Goal: Task Accomplishment & Management: Use online tool/utility

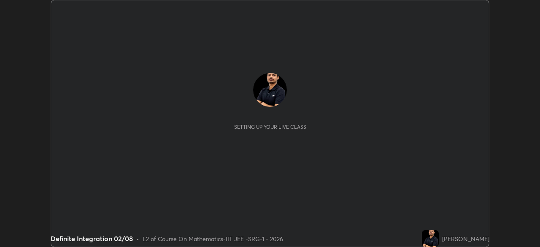
scroll to position [247, 540]
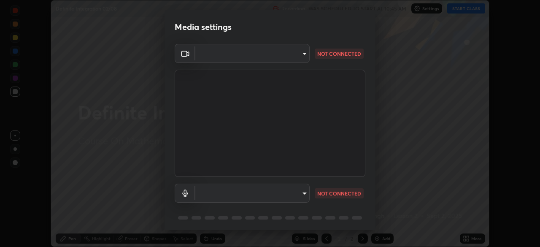
type input "548a44a52523d2997e35a3c13491b16d14ec2e678e88aab68fdaa9d4bfa060c5"
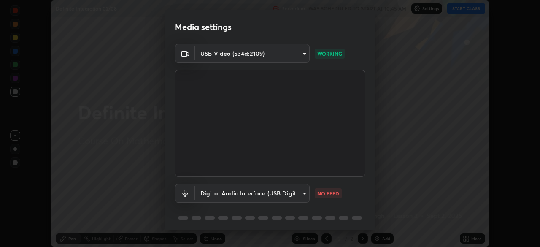
scroll to position [30, 0]
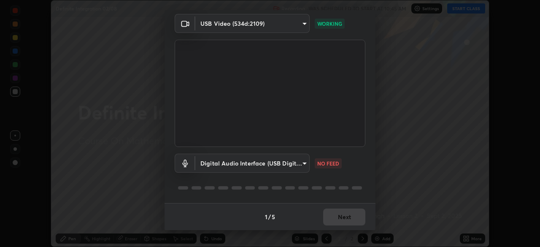
click at [284, 165] on body "Erase all Definite Integration 02/08 Recording WAS SCHEDULED TO START AT 10:45 …" at bounding box center [270, 123] width 540 height 247
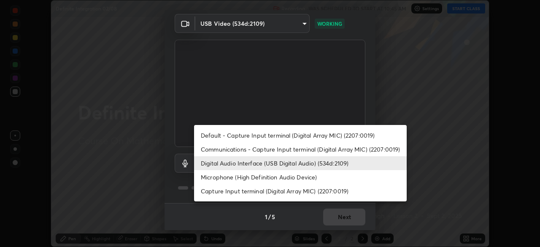
click at [283, 191] on li "Capture Input terminal (Digital Array MIC) (2207:0019)" at bounding box center [300, 191] width 213 height 14
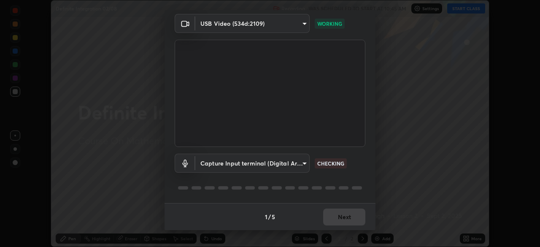
click at [281, 165] on body "Erase all Definite Integration 02/08 Recording WAS SCHEDULED TO START AT 10:45 …" at bounding box center [270, 123] width 540 height 247
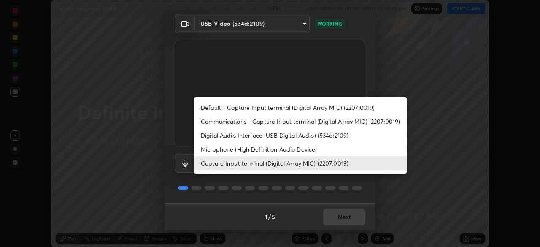
click at [269, 135] on li "Digital Audio Interface (USB Digital Audio) (534d:2109)" at bounding box center [300, 135] width 213 height 14
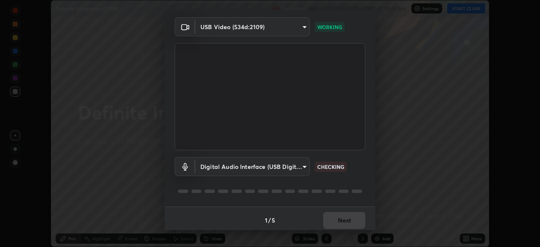
scroll to position [0, 0]
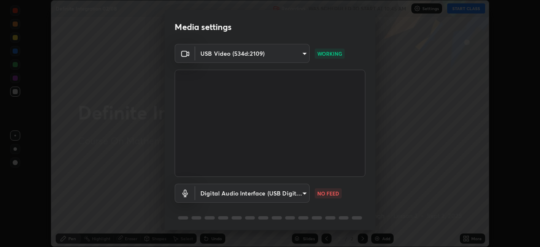
click at [261, 192] on body "Erase all Definite Integration 02/08 Recording WAS SCHEDULED TO START AT 10:45 …" at bounding box center [270, 123] width 540 height 247
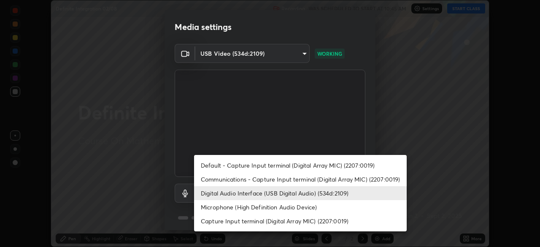
click at [262, 165] on li "Default - Capture Input terminal (Digital Array MIC) (2207:0019)" at bounding box center [300, 165] width 213 height 14
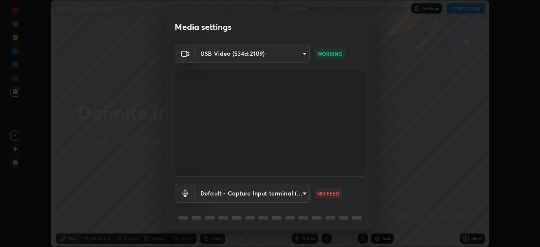
click at [271, 191] on body "Erase all Definite Integration 02/08 Recording WAS SCHEDULED TO START AT 10:45 …" at bounding box center [270, 123] width 540 height 247
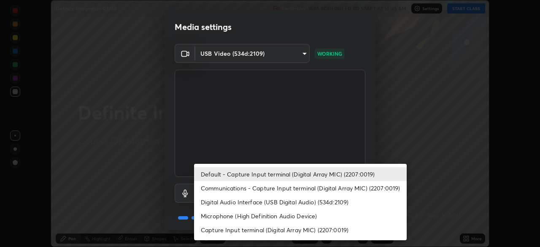
click at [270, 202] on li "Digital Audio Interface (USB Digital Audio) (534d:2109)" at bounding box center [300, 202] width 213 height 14
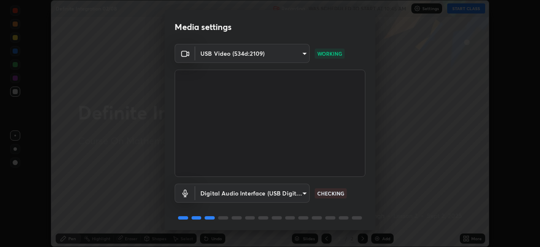
type input "12ac0b8a30920bf315e1911e3582112a90870c5fd350a1d8644ddc7b3b3588c1"
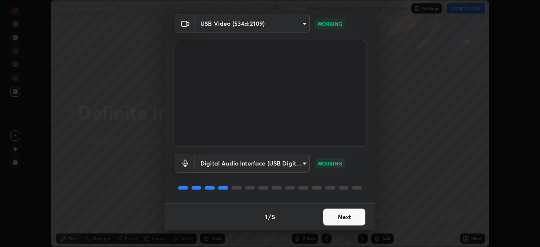
click at [335, 218] on button "Next" at bounding box center [344, 216] width 42 height 17
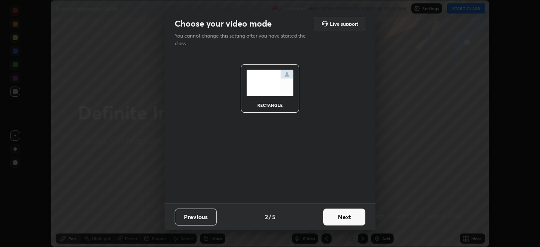
scroll to position [0, 0]
click at [335, 215] on button "Next" at bounding box center [344, 216] width 42 height 17
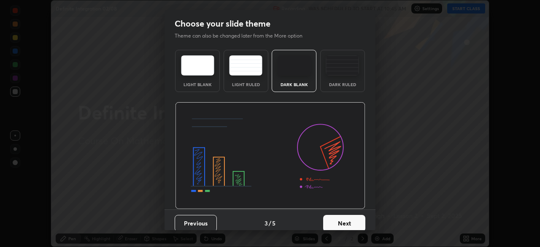
scroll to position [6, 0]
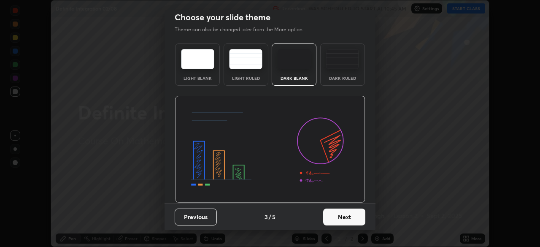
click at [332, 215] on button "Next" at bounding box center [344, 216] width 42 height 17
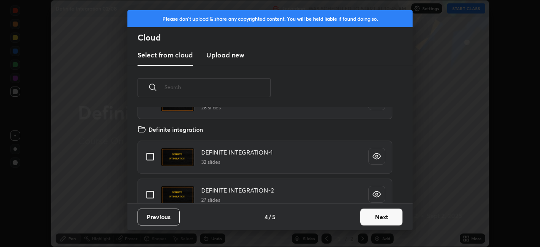
scroll to position [105, 0]
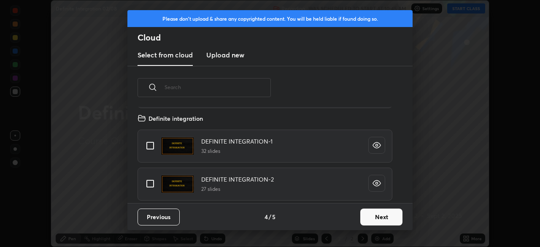
click at [149, 184] on input "grid" at bounding box center [150, 184] width 18 height 18
checkbox input "true"
click at [372, 214] on button "Next" at bounding box center [381, 216] width 42 height 17
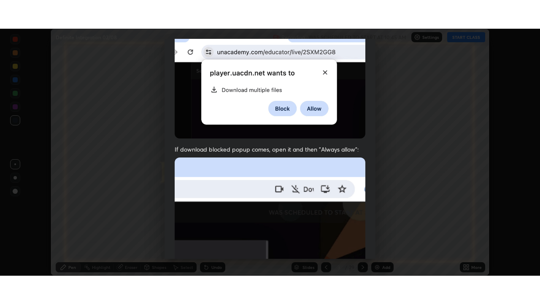
scroll to position [202, 0]
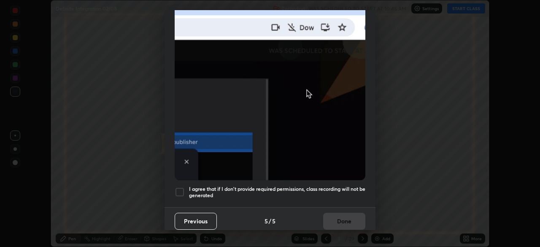
click at [181, 189] on div at bounding box center [180, 192] width 10 height 10
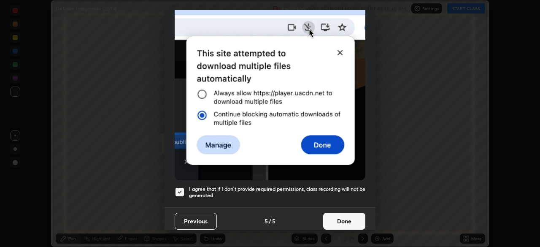
click at [337, 216] on button "Done" at bounding box center [344, 221] width 42 height 17
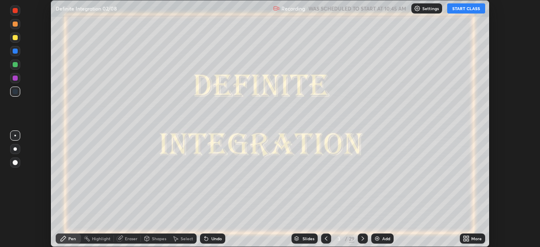
click at [466, 237] on icon at bounding box center [466, 238] width 7 height 7
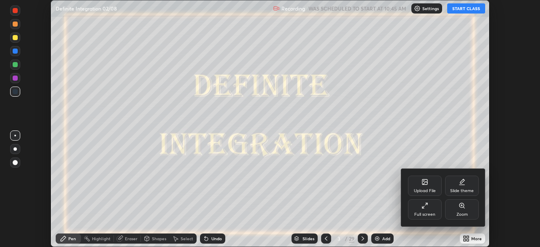
click at [422, 205] on icon at bounding box center [425, 205] width 7 height 7
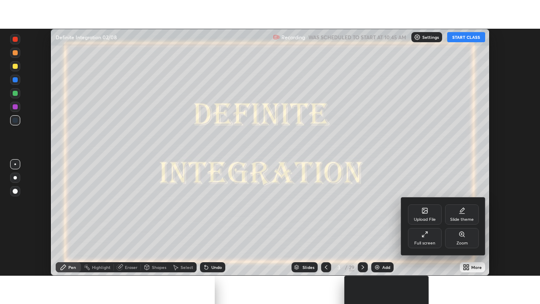
scroll to position [304, 540]
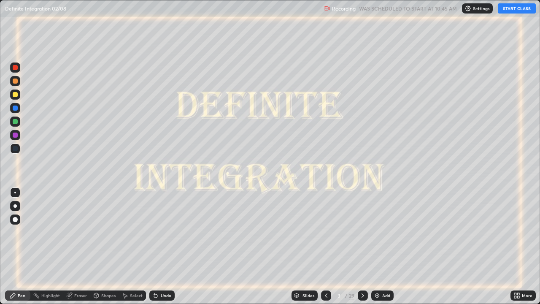
click at [519, 12] on button "START CLASS" at bounding box center [517, 8] width 38 height 10
click at [362, 246] on icon at bounding box center [363, 295] width 7 height 7
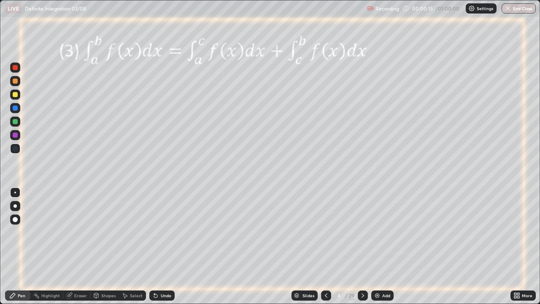
click at [362, 246] on icon at bounding box center [363, 295] width 3 height 4
click at [362, 246] on icon at bounding box center [363, 295] width 7 height 7
click at [14, 120] on div at bounding box center [15, 121] width 5 height 5
click at [165, 246] on div "Undo" at bounding box center [166, 295] width 11 height 4
click at [166, 246] on div "Undo" at bounding box center [161, 295] width 25 height 10
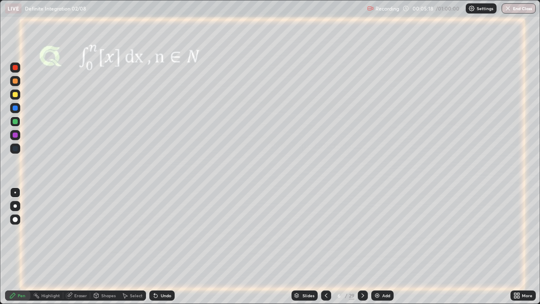
click at [377, 246] on img at bounding box center [377, 295] width 7 height 7
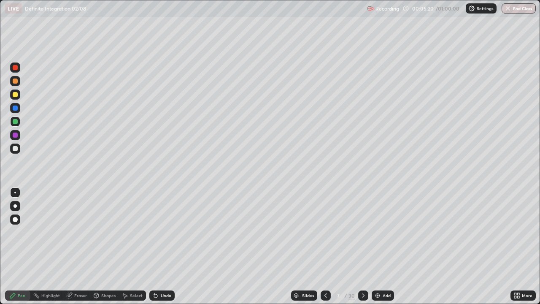
click at [15, 149] on div at bounding box center [15, 148] width 5 height 5
click at [15, 121] on div at bounding box center [15, 121] width 5 height 5
click at [15, 148] on div at bounding box center [15, 148] width 5 height 5
click at [15, 135] on div at bounding box center [15, 135] width 5 height 5
click at [16, 120] on div at bounding box center [15, 121] width 5 height 5
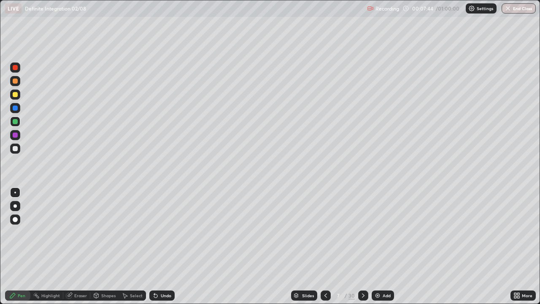
click at [362, 246] on icon at bounding box center [363, 295] width 7 height 7
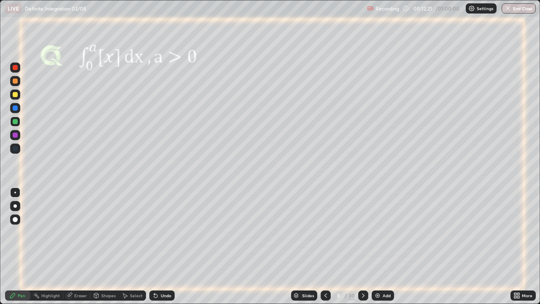
click at [376, 246] on img at bounding box center [377, 295] width 7 height 7
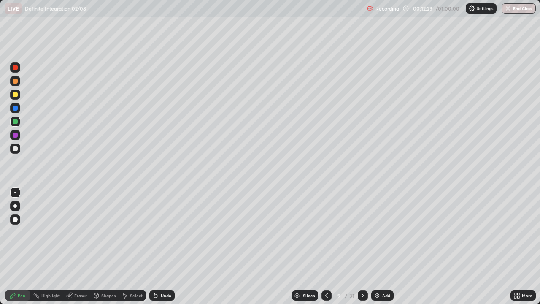
click at [15, 135] on div at bounding box center [15, 135] width 5 height 5
click at [15, 148] on div at bounding box center [15, 148] width 5 height 5
click at [14, 124] on div at bounding box center [15, 121] width 5 height 5
click at [15, 94] on div at bounding box center [15, 94] width 5 height 5
click at [15, 68] on div at bounding box center [15, 67] width 5 height 5
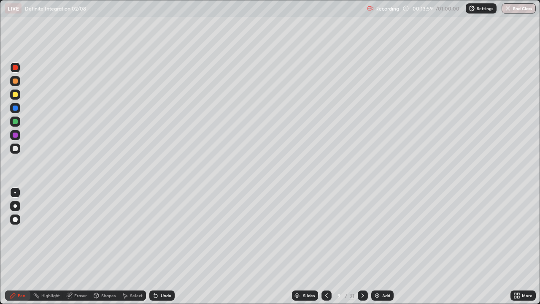
click at [326, 246] on icon at bounding box center [326, 295] width 7 height 7
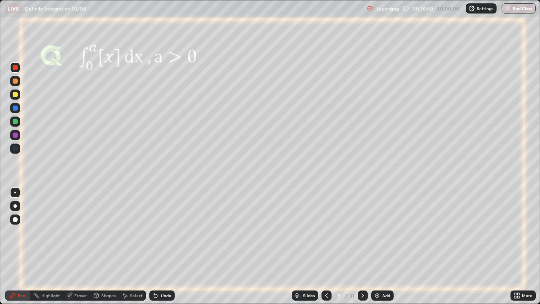
click at [362, 246] on icon at bounding box center [363, 295] width 3 height 4
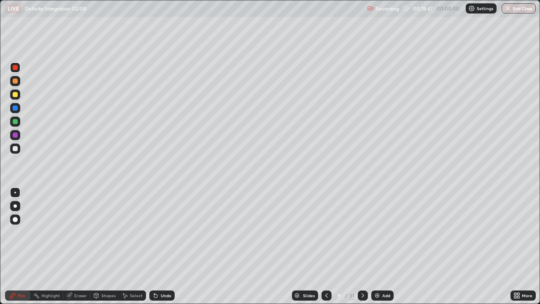
click at [362, 246] on icon at bounding box center [363, 295] width 7 height 7
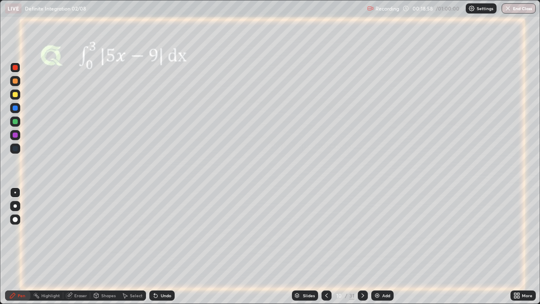
click at [13, 93] on div at bounding box center [15, 94] width 5 height 5
click at [15, 135] on div at bounding box center [15, 135] width 5 height 5
click at [17, 93] on div at bounding box center [15, 94] width 5 height 5
click at [362, 246] on icon at bounding box center [363, 295] width 7 height 7
click at [16, 109] on div at bounding box center [15, 107] width 5 height 5
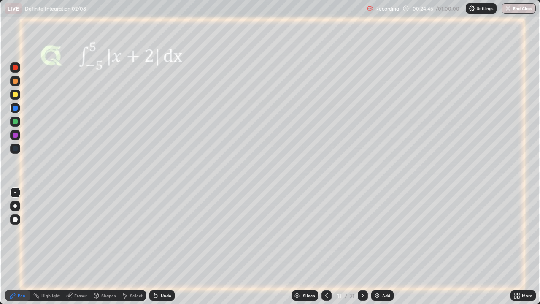
click at [362, 246] on icon at bounding box center [363, 295] width 3 height 4
click at [157, 246] on icon at bounding box center [155, 295] width 7 height 7
click at [156, 246] on icon at bounding box center [155, 295] width 3 height 3
click at [156, 246] on icon at bounding box center [155, 295] width 7 height 7
click at [154, 246] on icon at bounding box center [155, 295] width 3 height 3
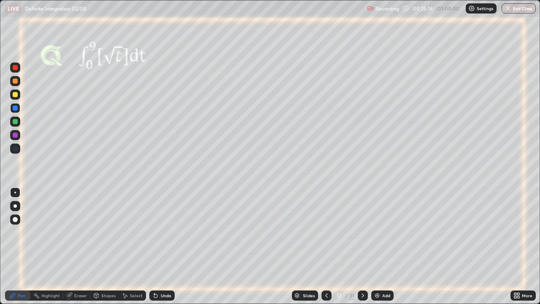
click at [158, 246] on icon at bounding box center [155, 295] width 7 height 7
click at [157, 246] on icon at bounding box center [155, 295] width 7 height 7
click at [154, 246] on icon at bounding box center [155, 295] width 3 height 3
click at [73, 246] on div "Eraser" at bounding box center [76, 295] width 27 height 10
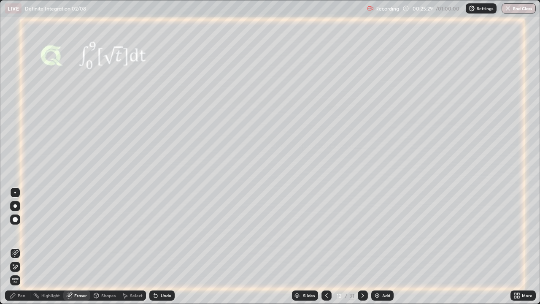
click at [19, 246] on div "Pen" at bounding box center [22, 295] width 8 height 4
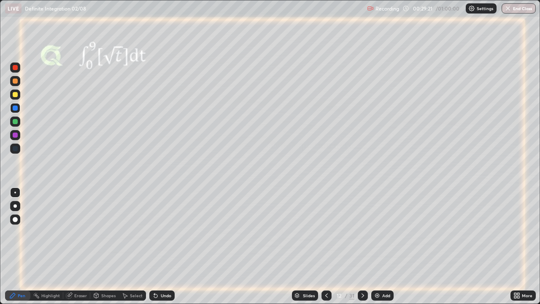
click at [363, 246] on icon at bounding box center [363, 295] width 3 height 4
click at [14, 97] on div at bounding box center [15, 94] width 5 height 5
click at [362, 246] on icon at bounding box center [363, 295] width 7 height 7
click at [154, 246] on icon at bounding box center [154, 293] width 1 height 1
click at [154, 246] on icon at bounding box center [155, 295] width 3 height 3
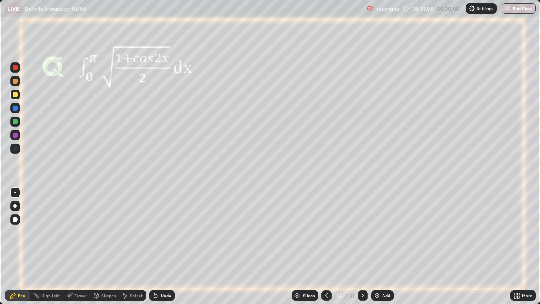
click at [155, 246] on icon at bounding box center [155, 295] width 3 height 3
click at [154, 246] on icon at bounding box center [155, 295] width 3 height 3
click at [152, 246] on icon at bounding box center [155, 295] width 7 height 7
click at [154, 246] on icon at bounding box center [155, 295] width 3 height 3
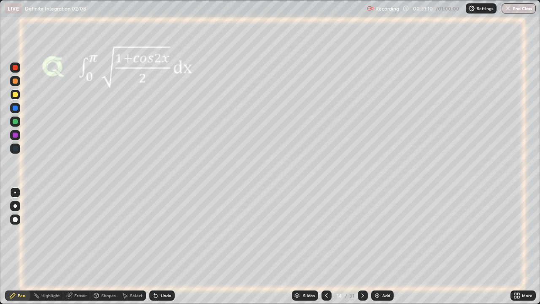
click at [155, 246] on icon at bounding box center [155, 295] width 3 height 3
click at [362, 246] on icon at bounding box center [363, 295] width 3 height 4
click at [15, 107] on div at bounding box center [15, 107] width 5 height 5
click at [156, 246] on icon at bounding box center [155, 295] width 7 height 7
click at [158, 246] on div "Undo" at bounding box center [161, 295] width 25 height 10
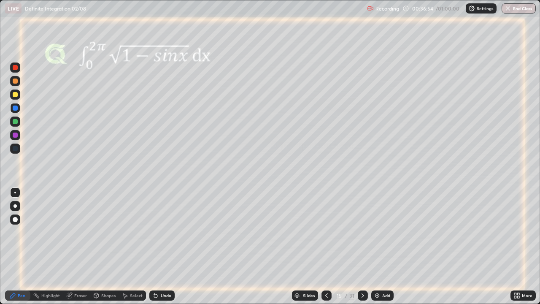
click at [158, 246] on div "Undo" at bounding box center [161, 295] width 25 height 10
click at [158, 246] on icon at bounding box center [155, 295] width 7 height 7
click at [156, 246] on icon at bounding box center [155, 295] width 3 height 3
click at [157, 246] on icon at bounding box center [155, 295] width 7 height 7
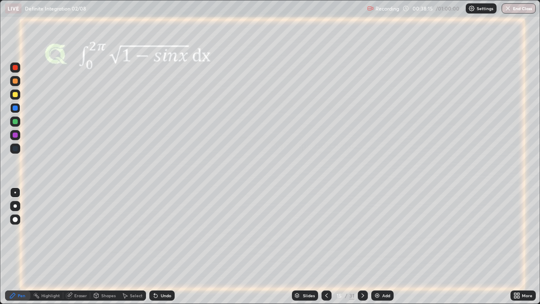
click at [75, 246] on div "Eraser" at bounding box center [80, 295] width 13 height 4
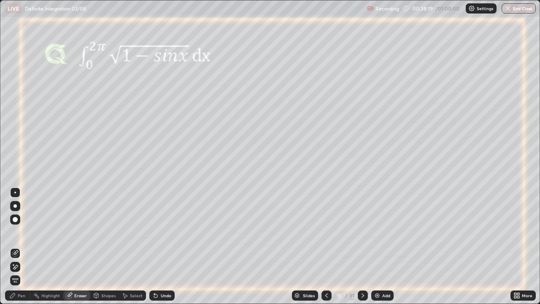
click at [18, 246] on div "Pen" at bounding box center [22, 295] width 8 height 4
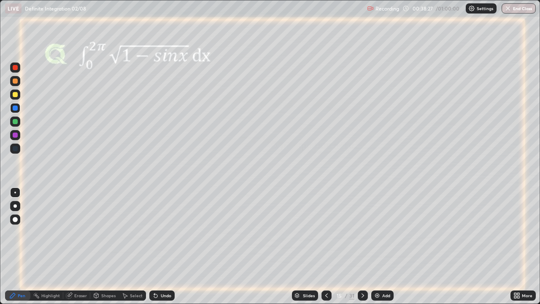
click at [14, 246] on icon at bounding box center [12, 295] width 7 height 7
click at [130, 246] on div "Select" at bounding box center [136, 295] width 13 height 4
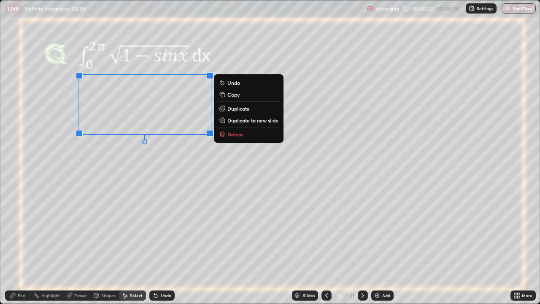
click at [224, 96] on rect at bounding box center [223, 95] width 4 height 4
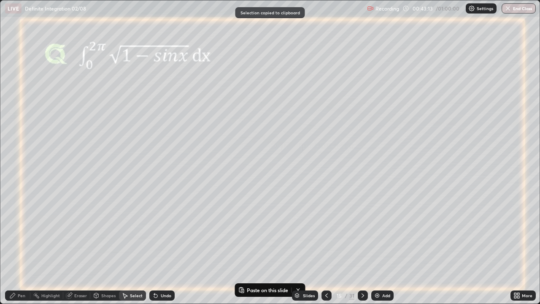
click at [377, 246] on img at bounding box center [377, 295] width 7 height 7
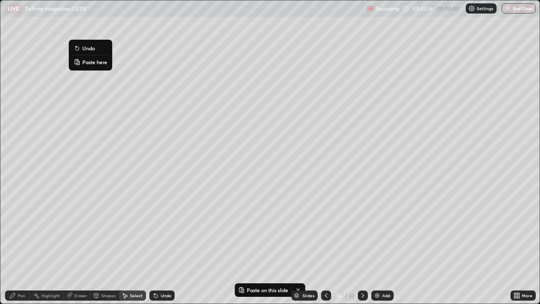
click at [79, 62] on rect at bounding box center [78, 62] width 3 height 3
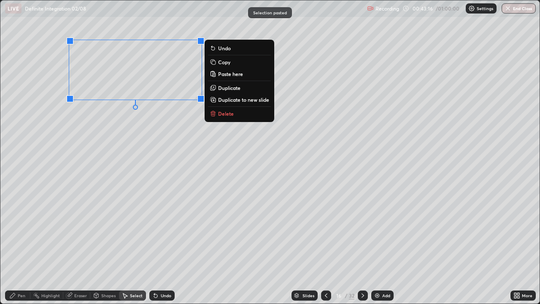
click at [98, 111] on div "0 ° Undo Copy Paste here Duplicate Duplicate to new slide Delete" at bounding box center [269, 151] width 539 height 303
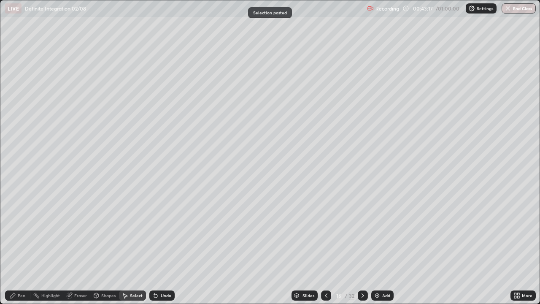
click at [24, 246] on div "Pen" at bounding box center [22, 295] width 8 height 4
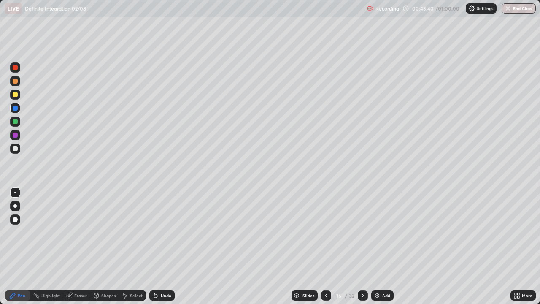
click at [15, 120] on div at bounding box center [15, 121] width 5 height 5
click at [69, 246] on icon at bounding box center [70, 294] width 5 height 4
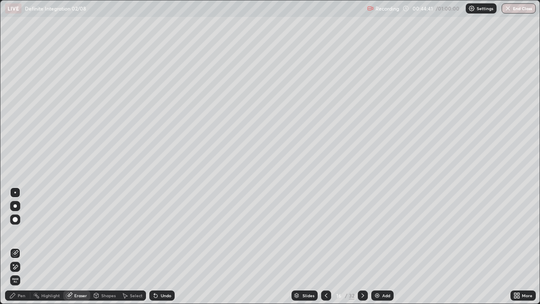
click at [22, 246] on div "Pen" at bounding box center [22, 295] width 8 height 4
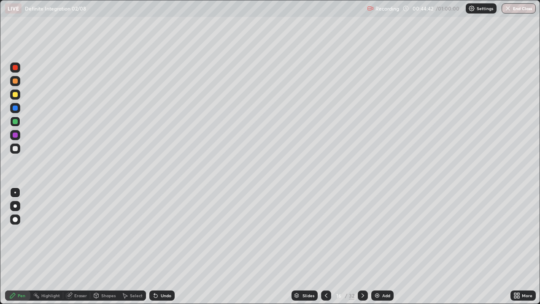
click at [19, 149] on div at bounding box center [15, 148] width 10 height 10
click at [15, 121] on div at bounding box center [15, 121] width 5 height 5
click at [16, 134] on div at bounding box center [15, 135] width 5 height 5
click at [362, 246] on icon at bounding box center [363, 295] width 7 height 7
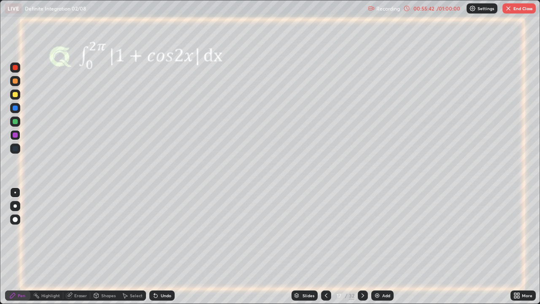
click at [361, 246] on icon at bounding box center [363, 295] width 7 height 7
click at [17, 122] on div at bounding box center [15, 121] width 5 height 5
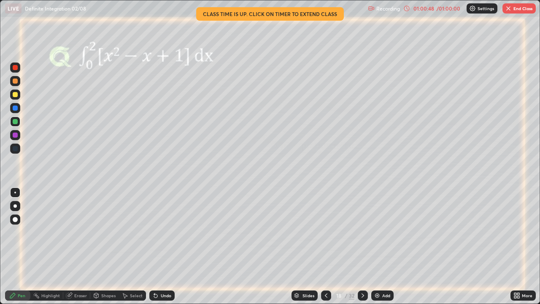
click at [15, 94] on div at bounding box center [15, 94] width 5 height 5
click at [161, 246] on div "Undo" at bounding box center [166, 295] width 11 height 4
click at [164, 246] on div "Undo" at bounding box center [166, 295] width 11 height 4
click at [512, 9] on button "End Class" at bounding box center [519, 8] width 33 height 10
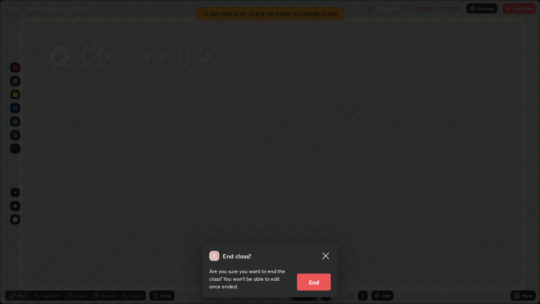
click at [320, 246] on button "End" at bounding box center [314, 281] width 34 height 17
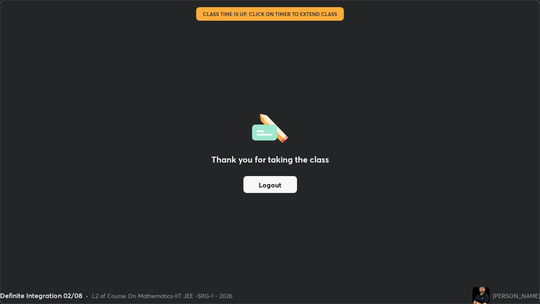
click at [281, 187] on button "Logout" at bounding box center [270, 184] width 54 height 17
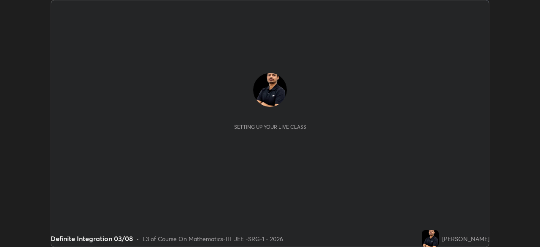
scroll to position [247, 540]
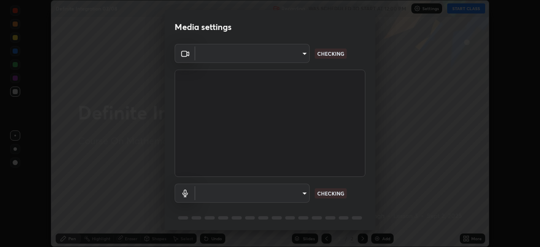
type input "548a44a52523d2997e35a3c13491b16d14ec2e678e88aab68fdaa9d4bfa060c5"
click at [293, 193] on body "Erase all Definite Integration 03/08 Recording WAS SCHEDULED TO START AT 12:00 …" at bounding box center [270, 123] width 540 height 247
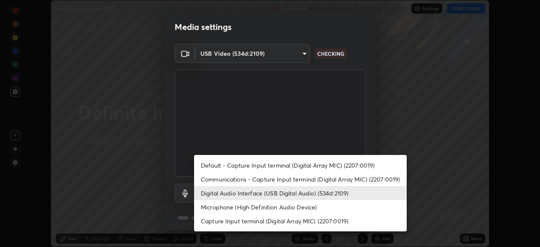
click at [279, 166] on li "Default - Capture Input terminal (Digital Array MIC) (2207:0019)" at bounding box center [300, 165] width 213 height 14
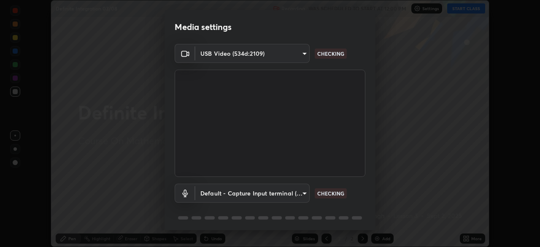
click at [292, 190] on body "Erase all Definite Integration 03/08 Recording WAS SCHEDULED TO START AT 12:00 …" at bounding box center [270, 123] width 540 height 247
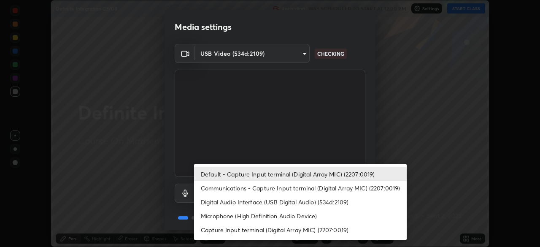
click at [285, 201] on li "Digital Audio Interface (USB Digital Audio) (534d:2109)" at bounding box center [300, 202] width 213 height 14
type input "12ac0b8a30920bf315e1911e3582112a90870c5fd350a1d8644ddc7b3b3588c1"
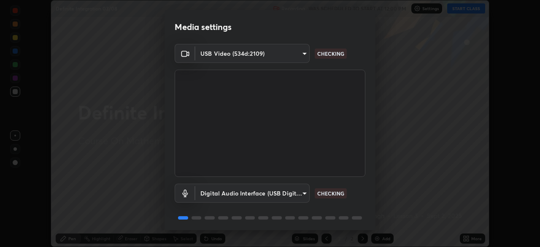
scroll to position [30, 0]
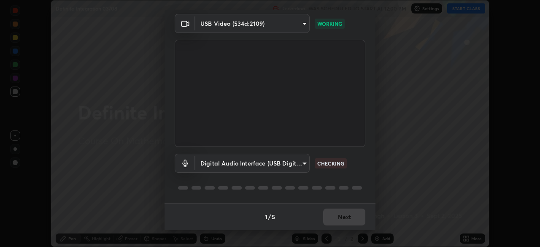
click at [343, 214] on div "1 / 5 Next" at bounding box center [270, 216] width 211 height 27
click at [342, 217] on div "1 / 5 Next" at bounding box center [270, 216] width 211 height 27
click at [341, 218] on div "1 / 5 Next" at bounding box center [270, 216] width 211 height 27
click at [340, 221] on div "1 / 5 Next" at bounding box center [270, 216] width 211 height 27
click at [340, 220] on div "1 / 5 Next" at bounding box center [270, 216] width 211 height 27
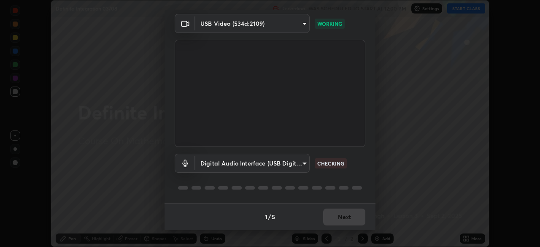
click at [339, 219] on div "1 / 5 Next" at bounding box center [270, 216] width 211 height 27
click at [340, 219] on div "1 / 5 Next" at bounding box center [270, 216] width 211 height 27
click at [341, 218] on div "1 / 5 Next" at bounding box center [270, 216] width 211 height 27
click at [338, 216] on div "1 / 5 Next" at bounding box center [270, 216] width 211 height 27
click at [339, 216] on div "1 / 5 Next" at bounding box center [270, 216] width 211 height 27
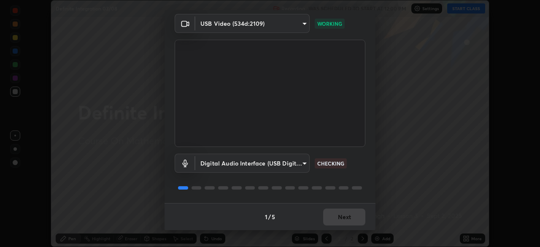
click at [339, 215] on div "1 / 5 Next" at bounding box center [270, 216] width 211 height 27
click at [338, 214] on div "1 / 5 Next" at bounding box center [270, 216] width 211 height 27
click at [339, 215] on div "1 / 5 Next" at bounding box center [270, 216] width 211 height 27
click at [338, 216] on div "1 / 5 Next" at bounding box center [270, 216] width 211 height 27
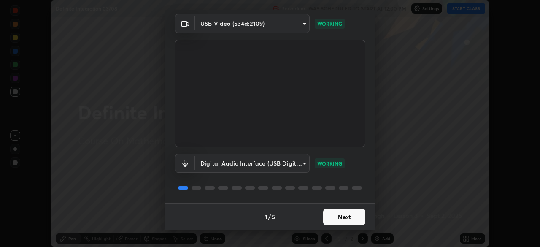
click at [334, 217] on button "Next" at bounding box center [344, 216] width 42 height 17
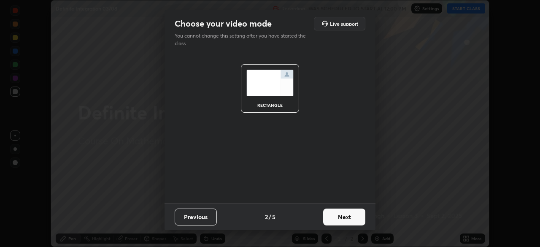
scroll to position [0, 0]
click at [337, 217] on button "Next" at bounding box center [344, 216] width 42 height 17
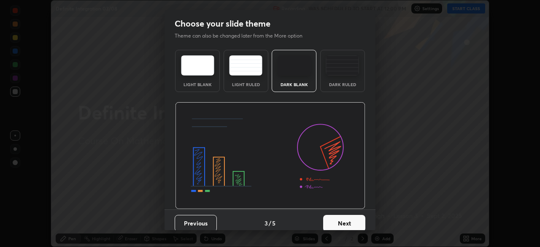
click at [335, 219] on button "Next" at bounding box center [344, 223] width 42 height 17
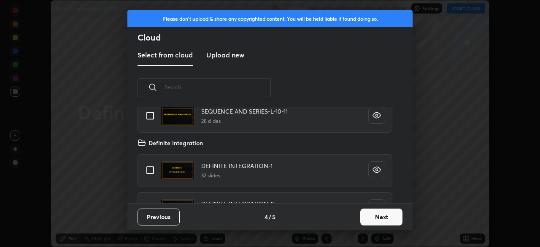
scroll to position [105, 0]
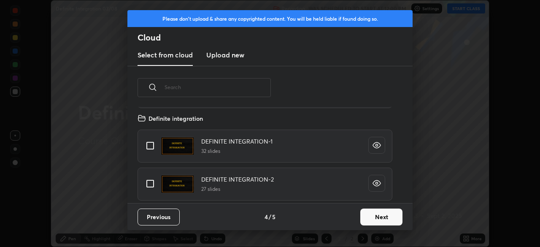
click at [150, 183] on input "grid" at bounding box center [150, 184] width 18 height 18
checkbox input "true"
click at [371, 215] on button "Next" at bounding box center [381, 216] width 42 height 17
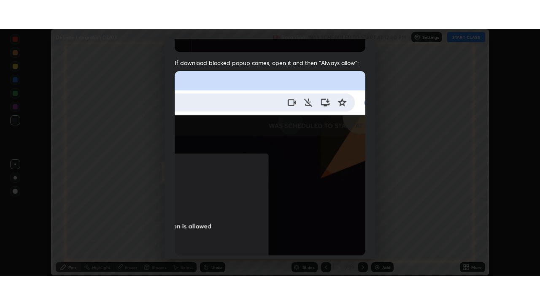
scroll to position [202, 0]
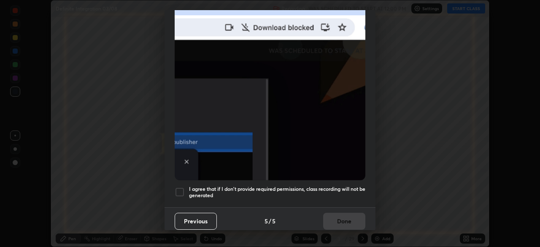
click at [179, 189] on div at bounding box center [180, 192] width 10 height 10
click at [333, 217] on button "Done" at bounding box center [344, 221] width 42 height 17
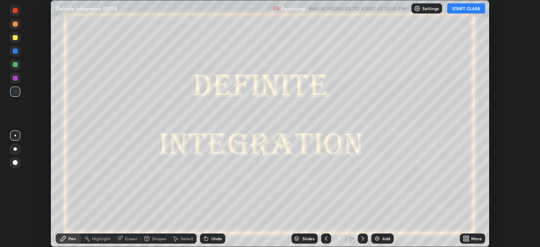
click at [465, 239] on icon at bounding box center [465, 240] width 2 height 2
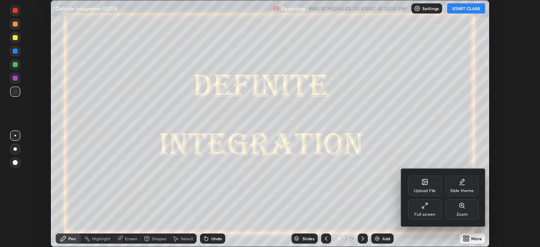
click at [423, 208] on icon at bounding box center [423, 207] width 2 height 2
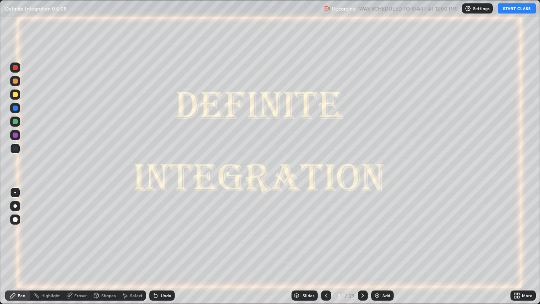
scroll to position [304, 540]
click at [515, 9] on button "START CLASS" at bounding box center [517, 8] width 38 height 10
click at [306, 246] on div "Slides" at bounding box center [309, 295] width 12 height 4
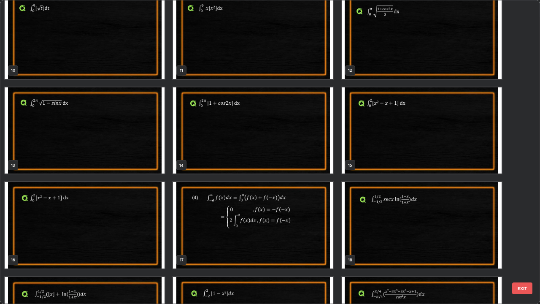
scroll to position [308, 0]
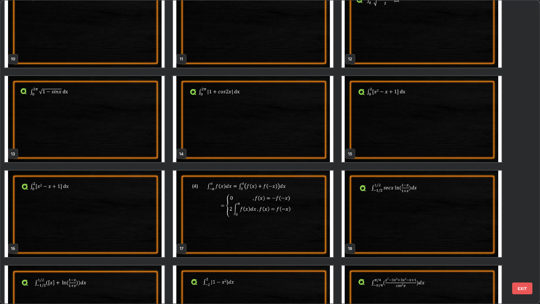
click at [248, 214] on img "grid" at bounding box center [253, 213] width 160 height 87
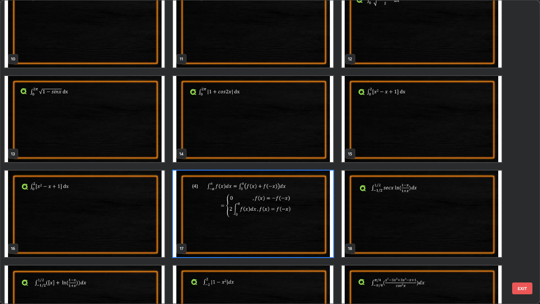
click at [251, 211] on img "grid" at bounding box center [253, 213] width 160 height 87
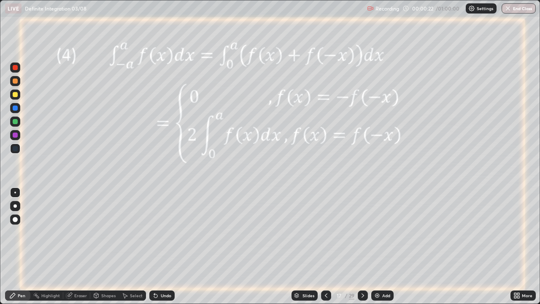
click at [376, 246] on img at bounding box center [377, 295] width 7 height 7
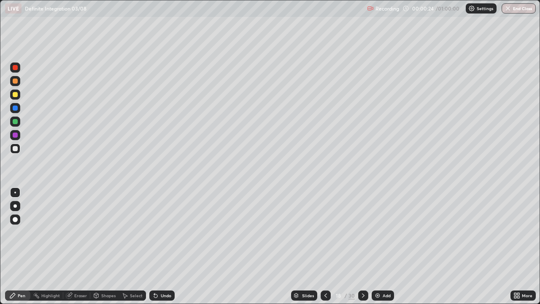
click at [16, 150] on div at bounding box center [15, 148] width 5 height 5
click at [161, 246] on div "Undo" at bounding box center [166, 295] width 11 height 4
click at [161, 246] on div "Undo" at bounding box center [161, 295] width 25 height 10
click at [160, 246] on div "Undo" at bounding box center [161, 295] width 25 height 10
click at [15, 122] on div at bounding box center [15, 121] width 5 height 5
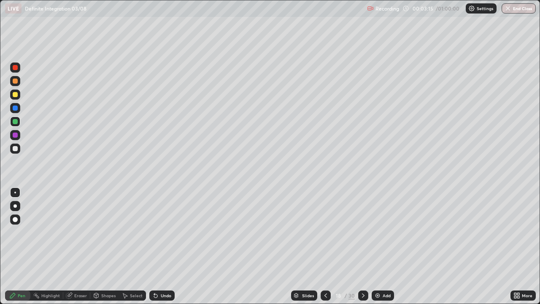
click at [163, 246] on div "Undo" at bounding box center [166, 295] width 11 height 4
click at [324, 246] on icon at bounding box center [325, 295] width 7 height 7
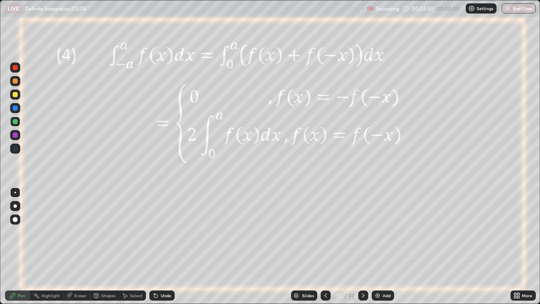
click at [100, 246] on div "Shapes" at bounding box center [104, 295] width 29 height 10
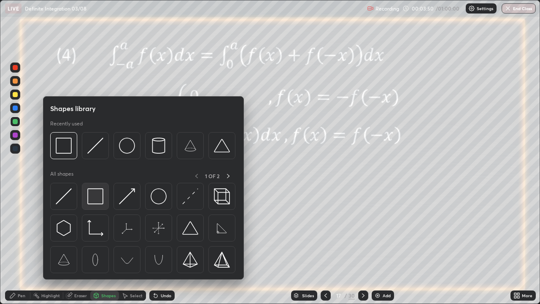
click at [99, 202] on img at bounding box center [95, 196] width 16 height 16
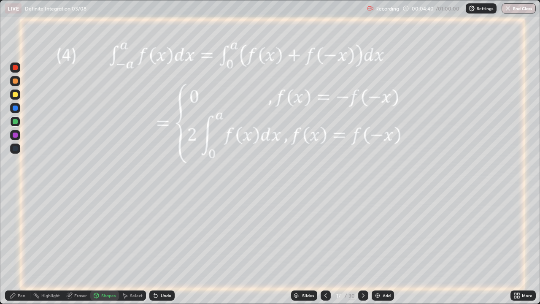
click at [162, 246] on div "Undo" at bounding box center [166, 295] width 11 height 4
click at [19, 246] on div "Pen" at bounding box center [22, 295] width 8 height 4
click at [16, 135] on div at bounding box center [15, 135] width 5 height 5
click at [362, 246] on icon at bounding box center [363, 295] width 7 height 7
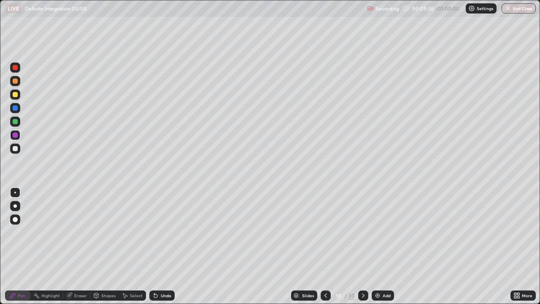
click at [363, 246] on icon at bounding box center [363, 295] width 3 height 4
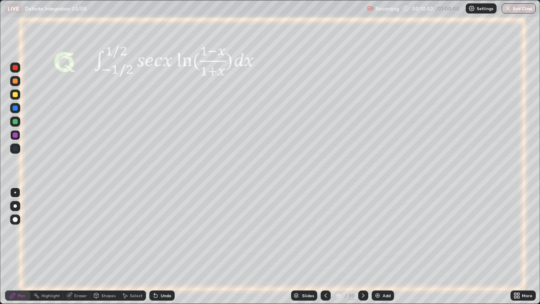
click at [16, 123] on div at bounding box center [15, 121] width 5 height 5
click at [360, 246] on div at bounding box center [363, 295] width 10 height 17
click at [362, 246] on icon at bounding box center [363, 295] width 7 height 7
click at [325, 246] on icon at bounding box center [325, 295] width 7 height 7
click at [361, 246] on icon at bounding box center [363, 295] width 7 height 7
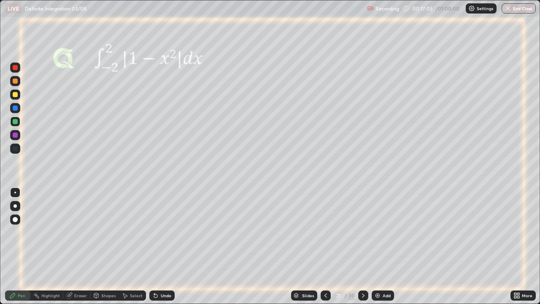
click at [160, 246] on div "Undo" at bounding box center [161, 295] width 25 height 10
click at [158, 246] on div "Undo" at bounding box center [161, 295] width 25 height 10
click at [364, 246] on icon at bounding box center [363, 295] width 7 height 7
click at [15, 96] on div at bounding box center [15, 94] width 5 height 5
click at [14, 108] on div at bounding box center [15, 107] width 5 height 5
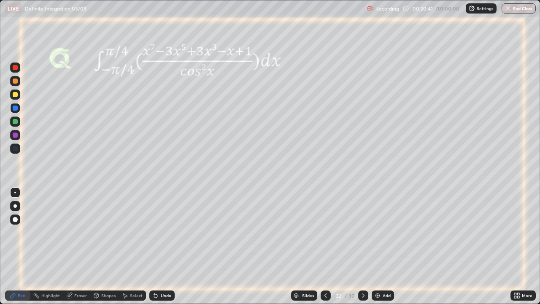
click at [362, 246] on div at bounding box center [363, 295] width 10 height 10
click at [16, 94] on div at bounding box center [15, 94] width 5 height 5
click at [362, 246] on icon at bounding box center [363, 295] width 7 height 7
click at [363, 246] on icon at bounding box center [363, 295] width 7 height 7
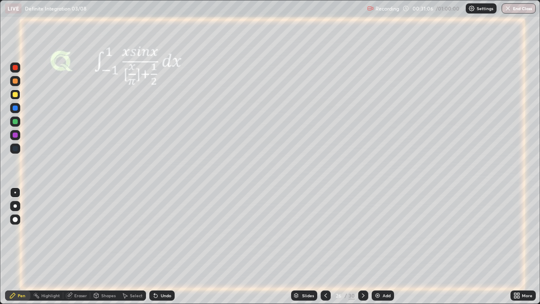
click at [14, 135] on div at bounding box center [15, 135] width 5 height 5
click at [363, 246] on icon at bounding box center [363, 295] width 3 height 4
click at [78, 246] on div "Eraser" at bounding box center [80, 295] width 13 height 4
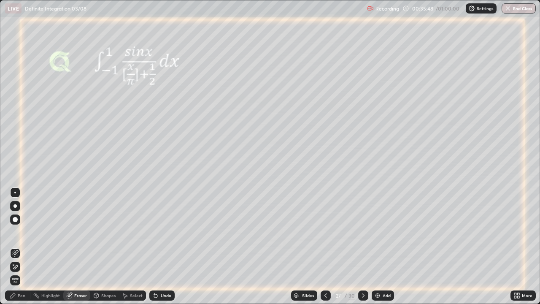
click at [25, 246] on div "Pen" at bounding box center [17, 295] width 25 height 10
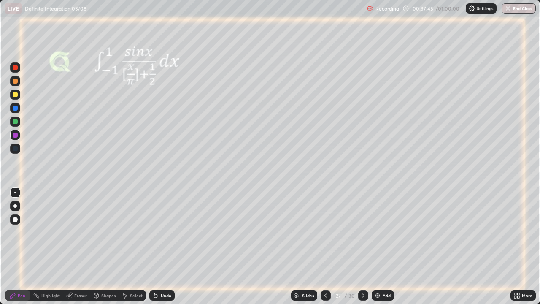
click at [14, 95] on div at bounding box center [15, 94] width 5 height 5
click at [376, 246] on img at bounding box center [377, 295] width 7 height 7
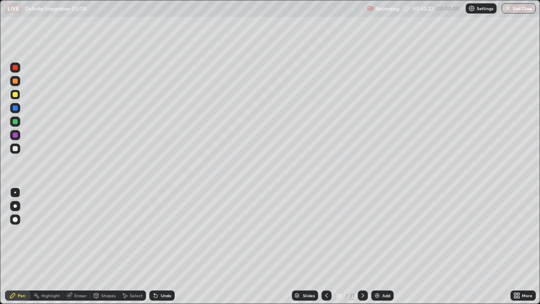
click at [325, 246] on icon at bounding box center [326, 295] width 3 height 4
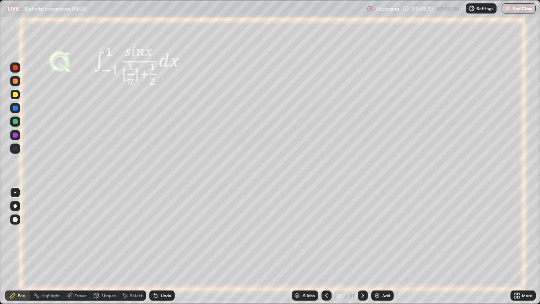
click at [129, 246] on div "Select" at bounding box center [132, 295] width 27 height 10
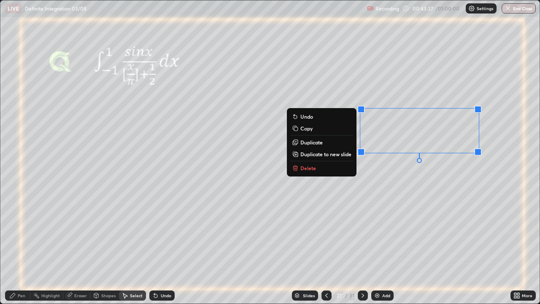
click at [308, 128] on p "Copy" at bounding box center [306, 128] width 12 height 7
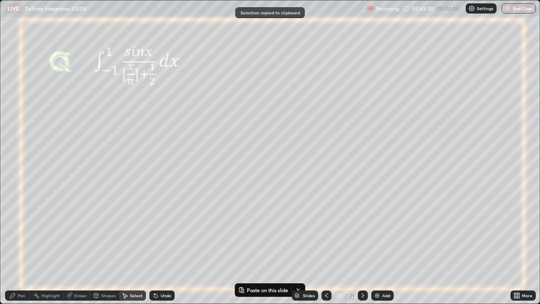
click at [361, 246] on icon at bounding box center [363, 295] width 7 height 7
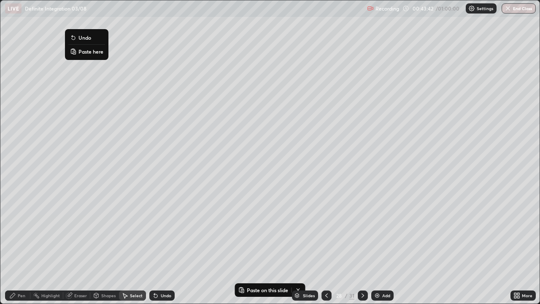
click at [78, 52] on button "Paste here" at bounding box center [86, 51] width 37 height 10
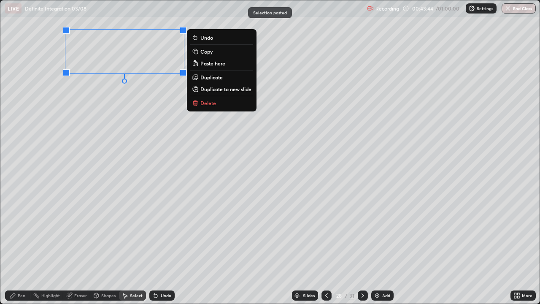
click at [111, 67] on div "0 ° Undo Copy Paste here Duplicate Duplicate to new slide Delete" at bounding box center [269, 151] width 539 height 303
click at [107, 97] on div "0 ° Undo Copy Paste here Duplicate Duplicate to new slide Delete" at bounding box center [269, 151] width 539 height 303
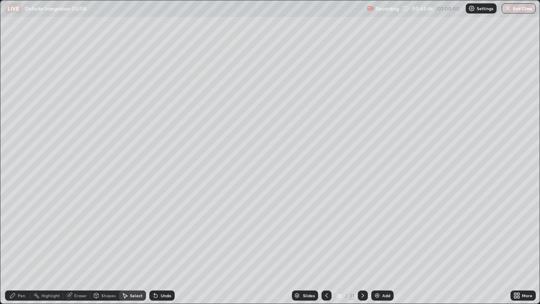
click at [20, 246] on div "Pen" at bounding box center [22, 295] width 8 height 4
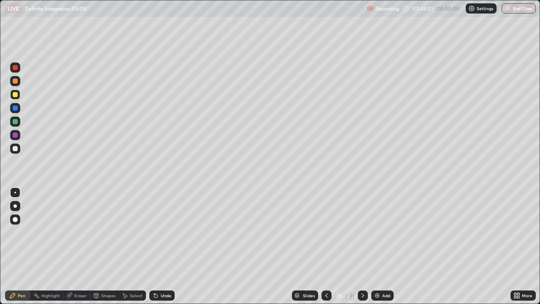
click at [156, 246] on icon at bounding box center [155, 295] width 3 height 3
click at [16, 135] on div at bounding box center [15, 135] width 5 height 5
click at [362, 246] on icon at bounding box center [363, 295] width 7 height 7
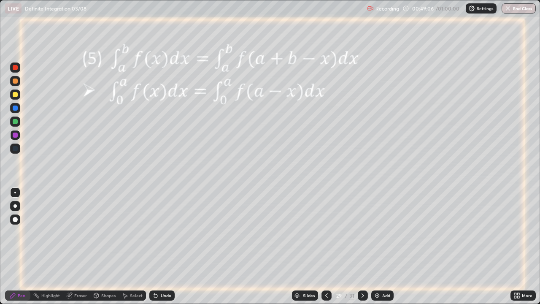
click at [325, 246] on icon at bounding box center [326, 295] width 7 height 7
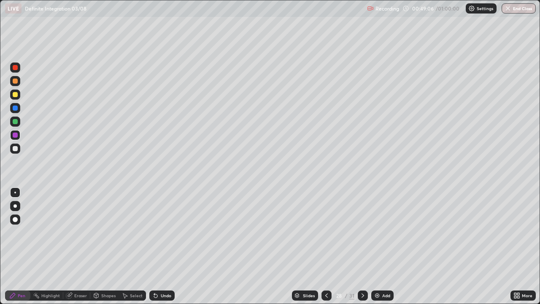
click at [325, 246] on icon at bounding box center [326, 295] width 3 height 4
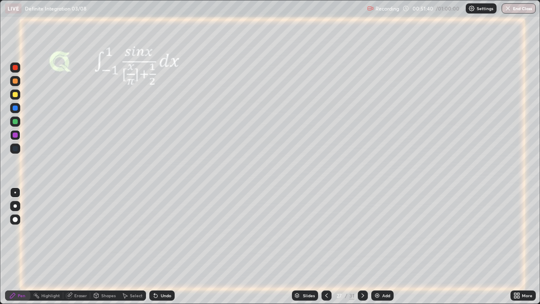
click at [132, 246] on div "Select" at bounding box center [136, 295] width 13 height 4
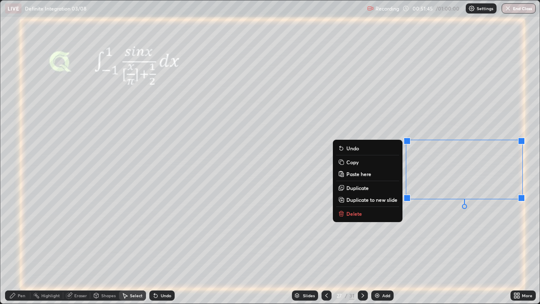
click at [351, 162] on p "Copy" at bounding box center [352, 162] width 12 height 7
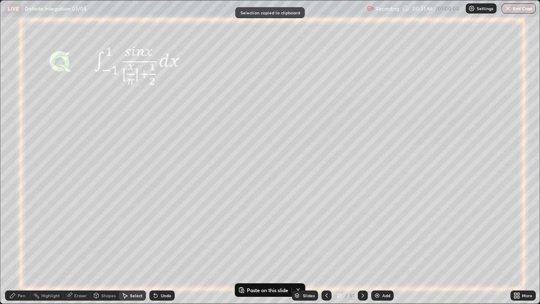
click at [361, 246] on icon at bounding box center [363, 295] width 7 height 7
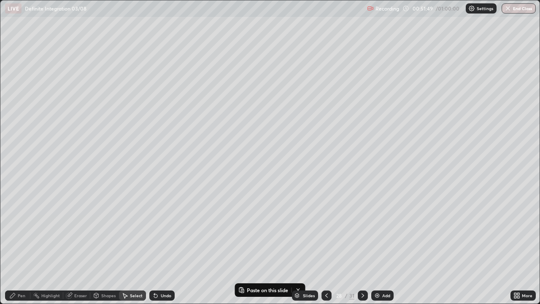
click at [377, 246] on img at bounding box center [377, 295] width 7 height 7
click at [70, 50] on p "Paste here" at bounding box center [82, 49] width 25 height 7
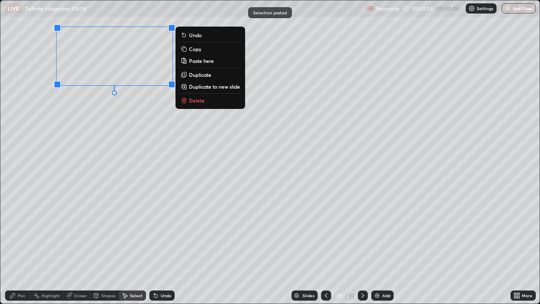
click at [85, 102] on div "0 ° Undo Copy Paste here Duplicate Duplicate to new slide Delete" at bounding box center [269, 151] width 539 height 303
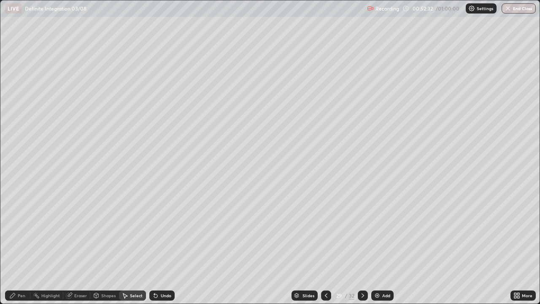
click at [16, 246] on icon at bounding box center [12, 295] width 7 height 7
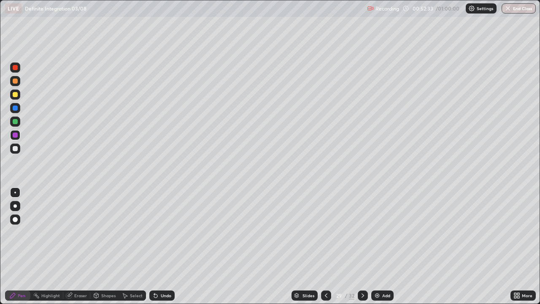
click at [15, 123] on div at bounding box center [15, 121] width 5 height 5
click at [324, 246] on icon at bounding box center [326, 295] width 7 height 7
click at [325, 246] on icon at bounding box center [326, 295] width 7 height 7
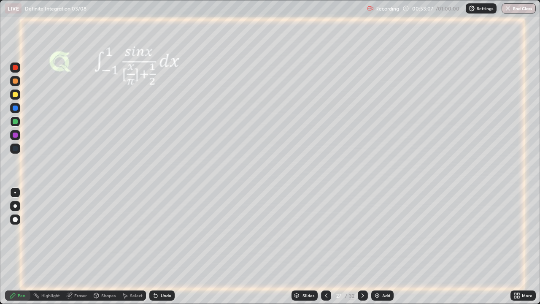
click at [362, 246] on icon at bounding box center [363, 295] width 7 height 7
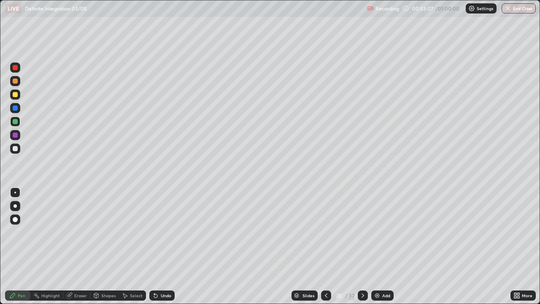
click at [361, 246] on icon at bounding box center [363, 295] width 7 height 7
click at [18, 149] on div at bounding box center [15, 148] width 10 height 10
click at [16, 121] on div at bounding box center [15, 121] width 5 height 5
click at [16, 150] on div at bounding box center [15, 148] width 5 height 5
click at [154, 246] on icon at bounding box center [155, 295] width 3 height 3
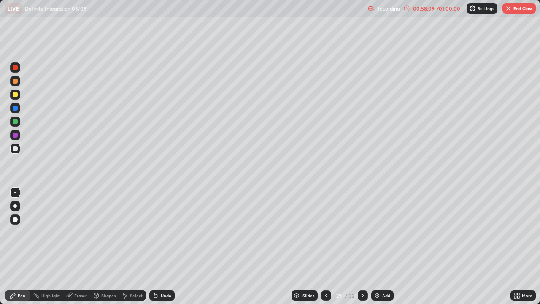
click at [154, 246] on icon at bounding box center [155, 295] width 3 height 3
click at [156, 246] on icon at bounding box center [155, 295] width 7 height 7
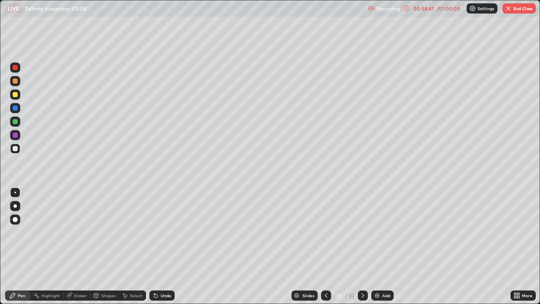
click at [154, 246] on icon at bounding box center [154, 293] width 1 height 1
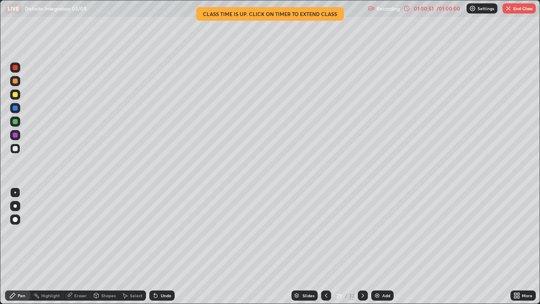
click at [517, 8] on button "End Class" at bounding box center [519, 8] width 33 height 10
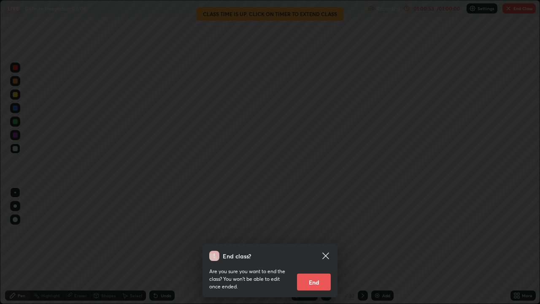
click at [320, 246] on button "End" at bounding box center [314, 281] width 34 height 17
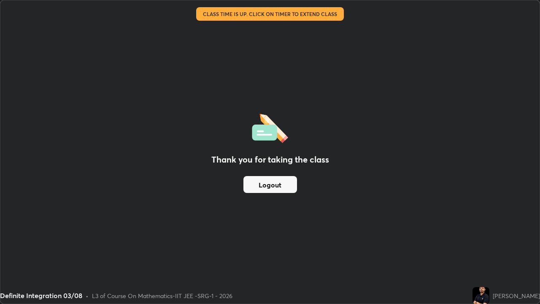
click at [281, 183] on button "Logout" at bounding box center [270, 184] width 54 height 17
